Goal: Task Accomplishment & Management: Manage account settings

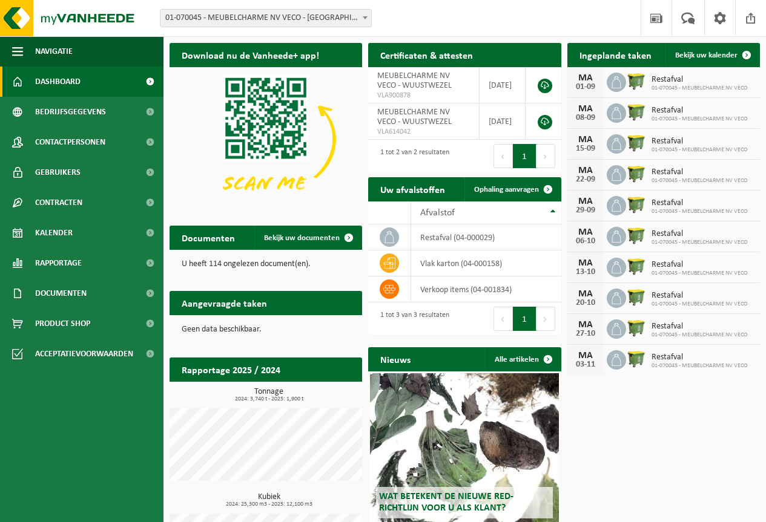
click at [687, 86] on span "01-070045 - MEUBELCHARME NV VECO" at bounding box center [699, 88] width 96 height 7
click at [705, 57] on span "Bekijk uw kalender" at bounding box center [706, 55] width 62 height 8
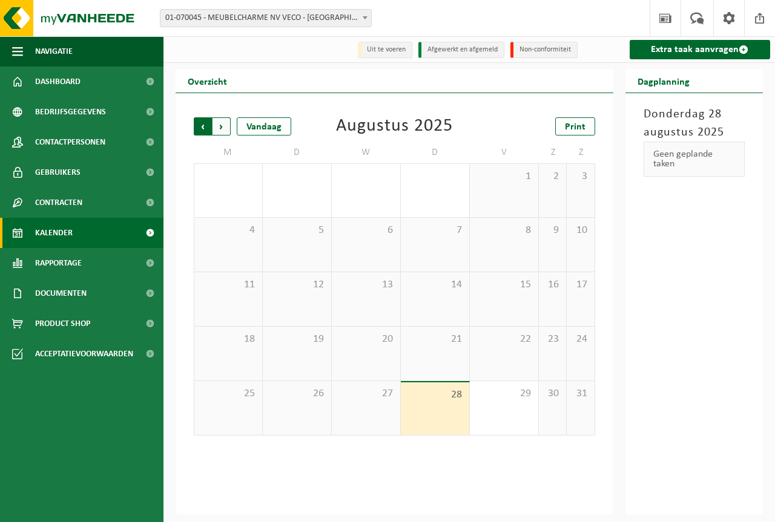
click at [223, 127] on span "Volgende" at bounding box center [221, 126] width 18 height 18
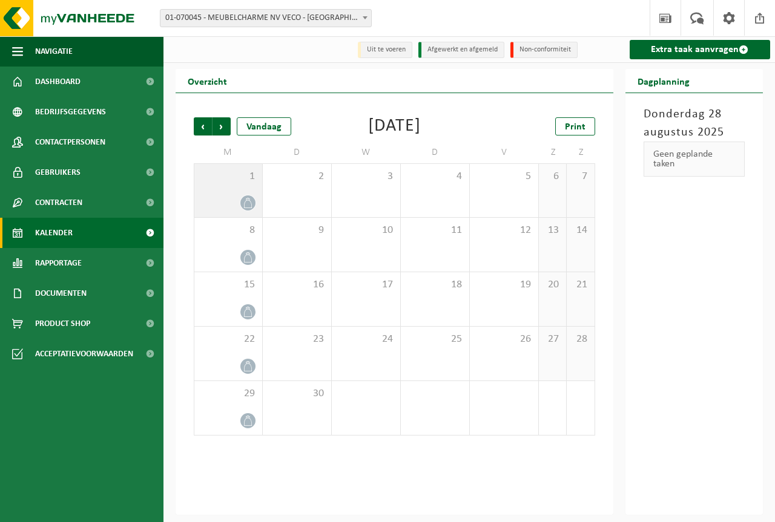
click at [247, 188] on div "1" at bounding box center [228, 190] width 68 height 53
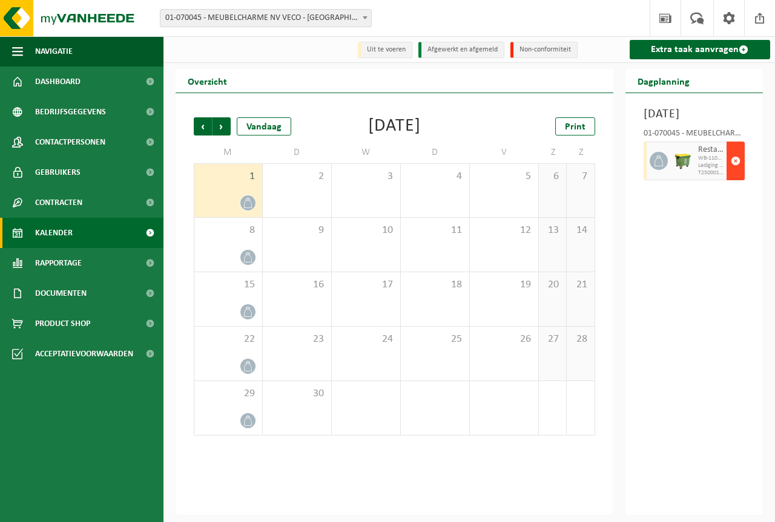
click at [740, 173] on span "button" at bounding box center [735, 161] width 10 height 24
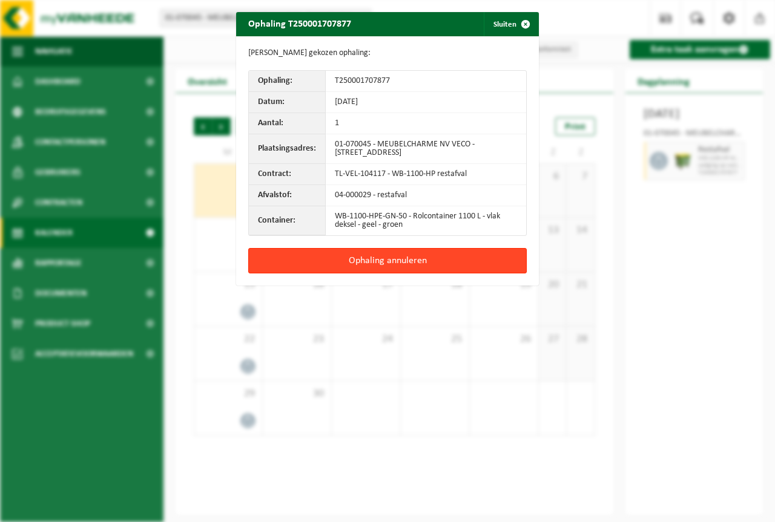
click at [366, 264] on button "Ophaling annuleren" at bounding box center [387, 260] width 278 height 25
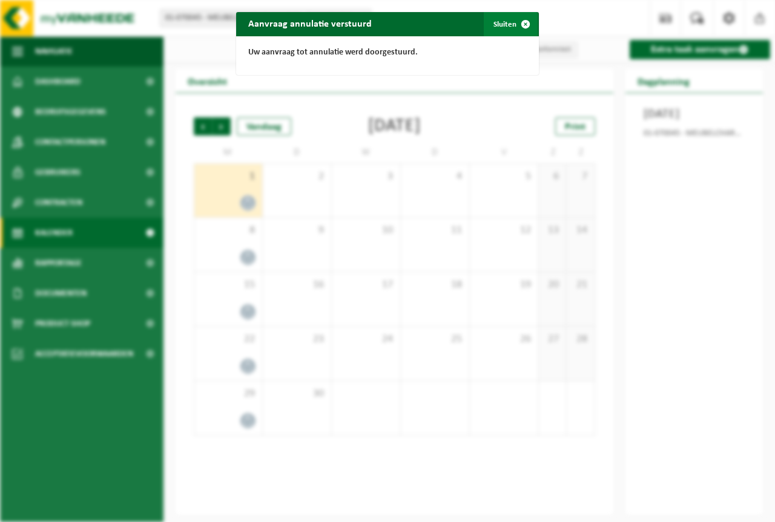
click at [520, 25] on span "button" at bounding box center [525, 24] width 24 height 24
